Goal: Transaction & Acquisition: Purchase product/service

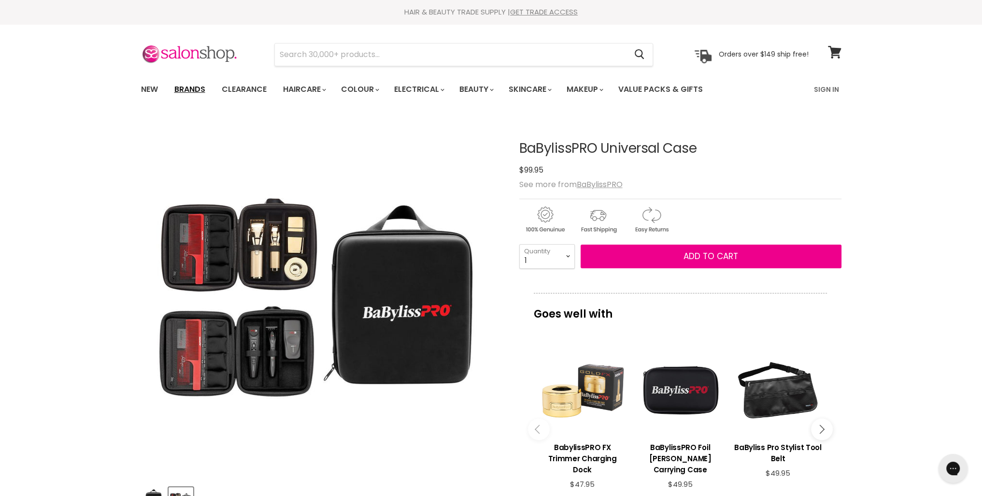
click at [186, 90] on link "Brands" at bounding box center [189, 89] width 45 height 20
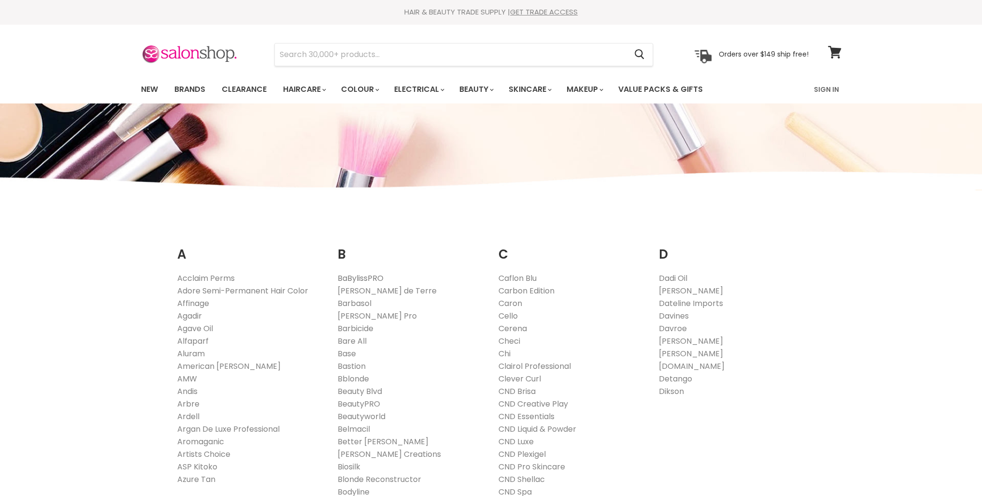
click at [372, 275] on link "BaBylissPRO" at bounding box center [361, 277] width 46 height 11
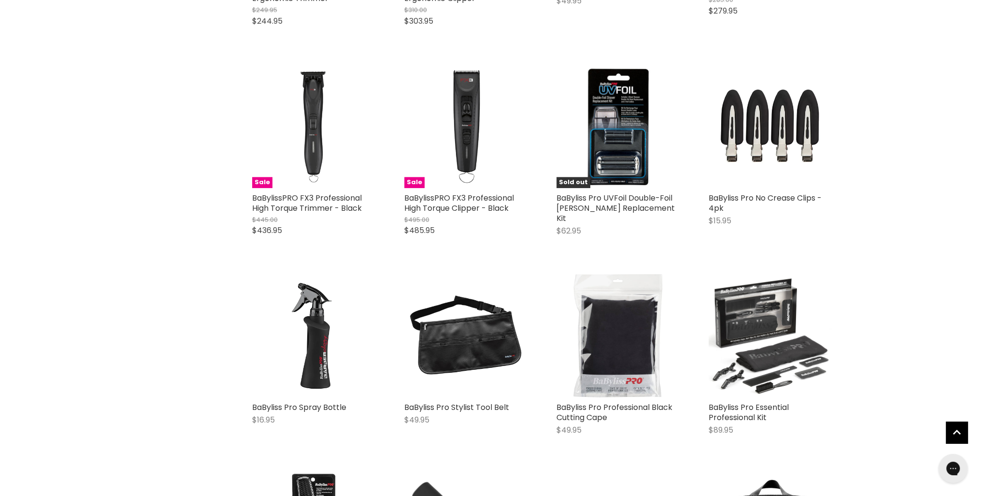
scroll to position [1610, 0]
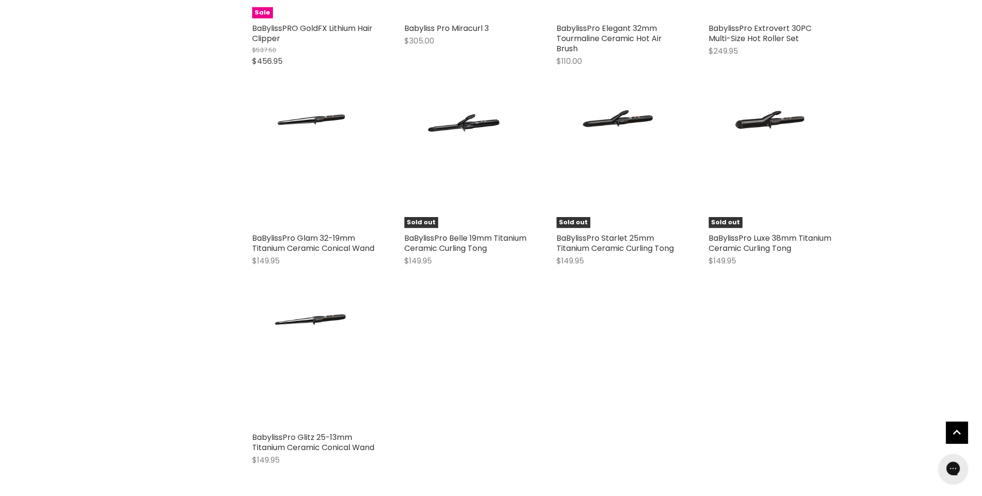
scroll to position [3865, 0]
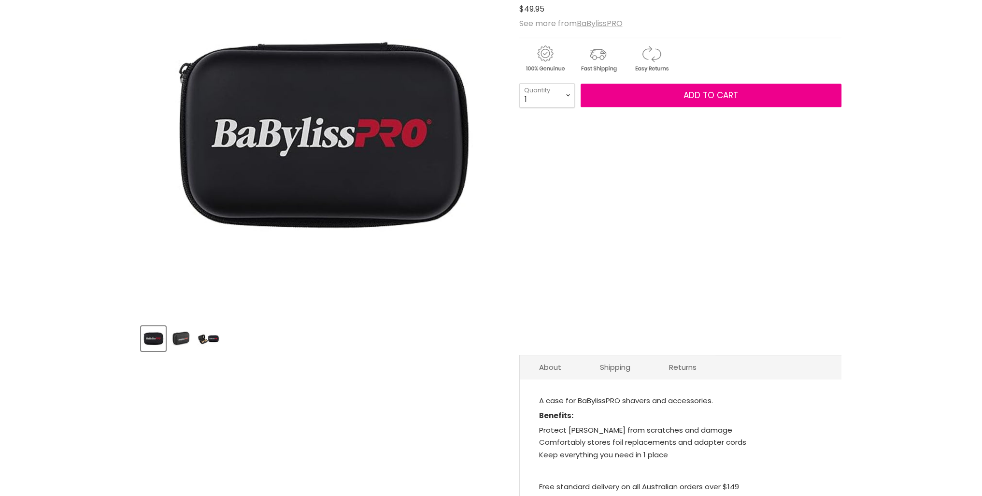
scroll to position [161, 0]
click at [217, 340] on img "Product thumbnails" at bounding box center [208, 338] width 23 height 23
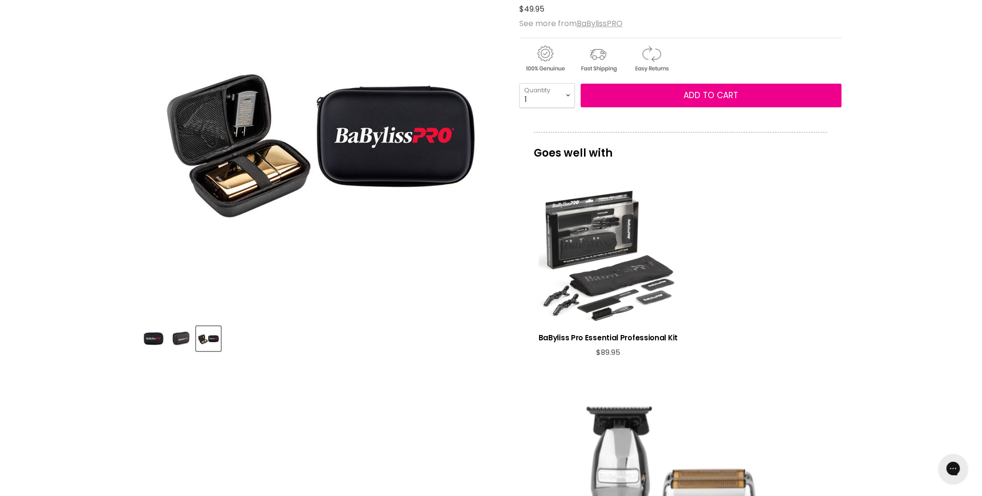
scroll to position [0, 0]
